Goal: Task Accomplishment & Management: Manage account settings

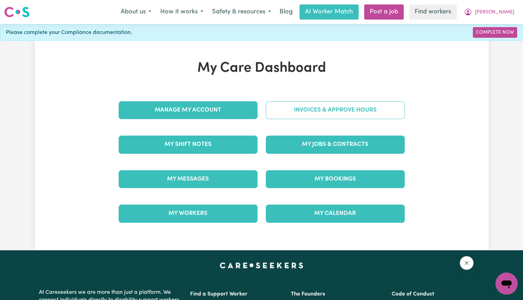
click at [319, 110] on link "Invoices & Approve Hours" at bounding box center [335, 110] width 139 height 18
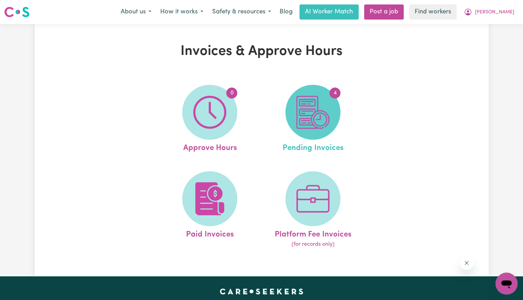
click at [311, 97] on img at bounding box center [312, 112] width 33 height 33
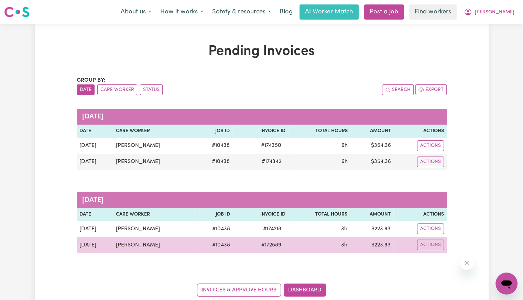
click at [274, 246] on span "# 172589" at bounding box center [271, 245] width 28 height 8
click at [280, 245] on span "# 172589" at bounding box center [271, 245] width 28 height 8
click at [283, 246] on span "# 172589" at bounding box center [271, 245] width 28 height 8
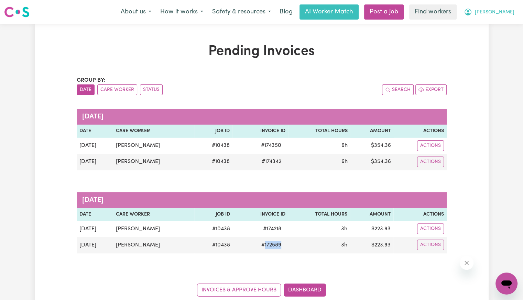
click at [506, 18] on button "[PERSON_NAME]" at bounding box center [488, 12] width 59 height 14
click at [494, 39] on link "Logout" at bounding box center [491, 39] width 54 height 13
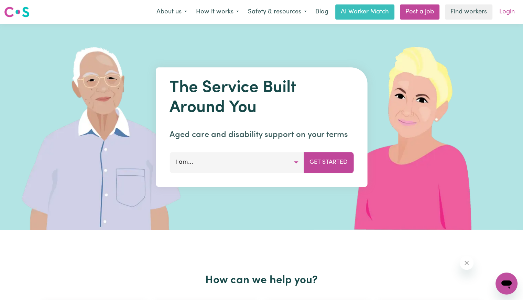
click at [510, 15] on link "Login" at bounding box center [507, 11] width 24 height 15
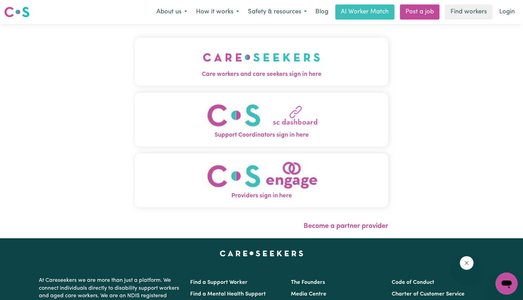
click at [201, 71] on span "Care workers and care seekers sign in here" at bounding box center [261, 74] width 253 height 9
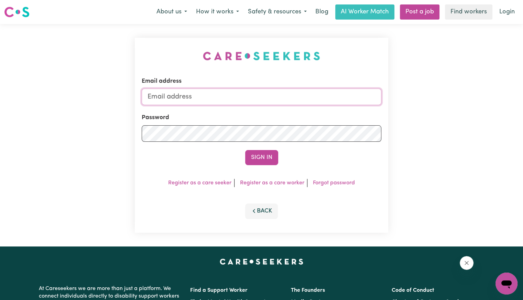
click at [255, 92] on input "Email address" at bounding box center [262, 97] width 240 height 16
click at [192, 96] on input "Email address" at bounding box center [262, 97] width 240 height 16
drag, startPoint x: 185, startPoint y: 95, endPoint x: 462, endPoint y: 87, distance: 276.8
click at [461, 89] on div "Email address [EMAIL_ADDRESS][DOMAIN_NAME] Password Sign In Register as a care …" at bounding box center [261, 135] width 523 height 223
type input "[EMAIL_ADDRESS][DOMAIN_NAME]"
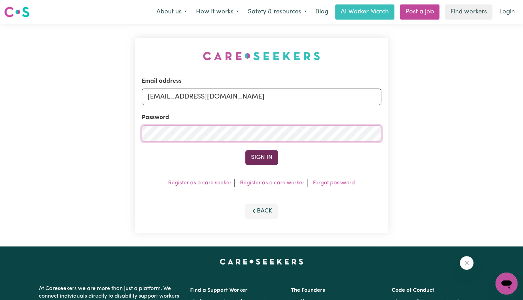
click at [245, 150] on button "Sign In" at bounding box center [261, 157] width 33 height 15
